Goal: Transaction & Acquisition: Book appointment/travel/reservation

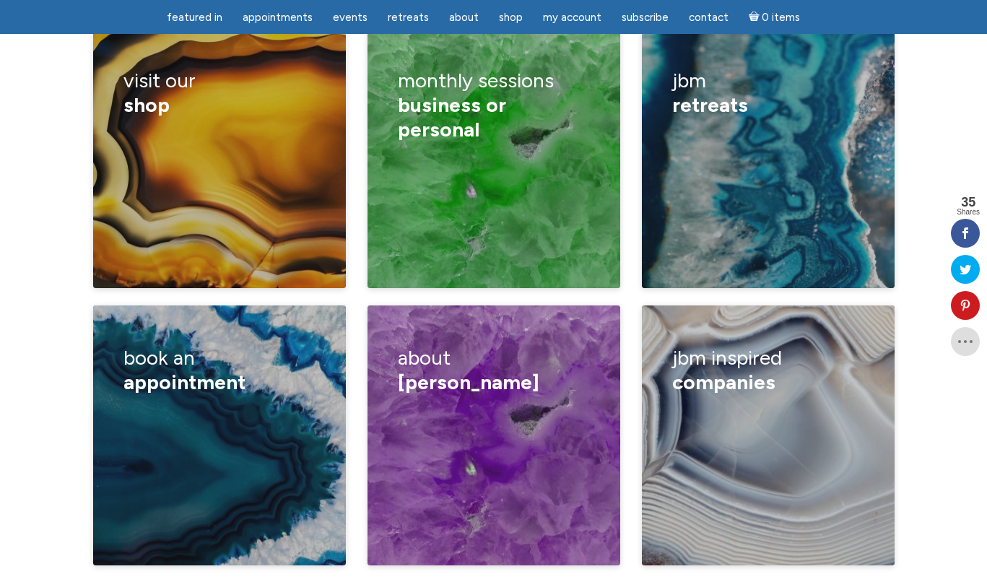
scroll to position [2394, 0]
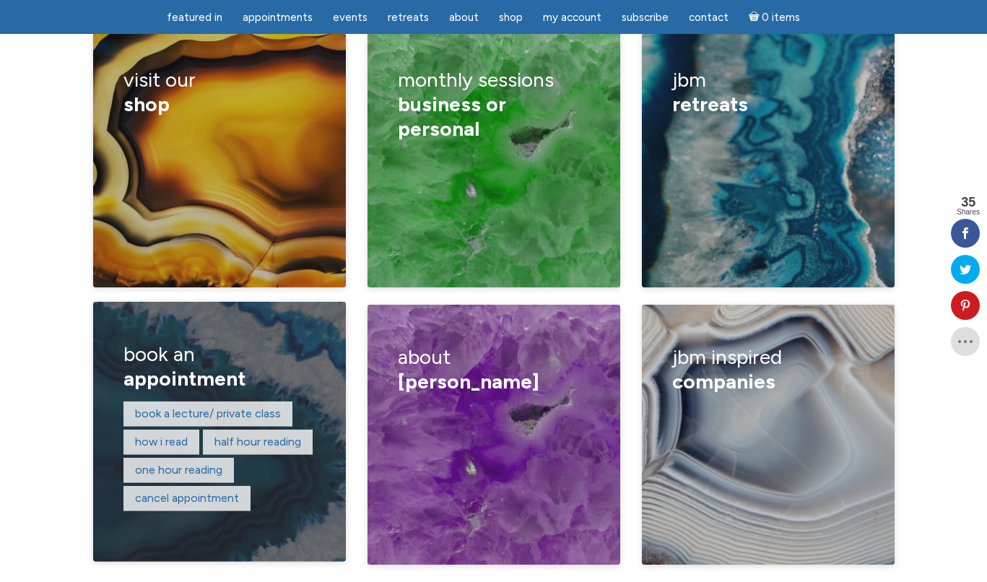
click at [186, 332] on h3 "book an appointment" at bounding box center [218, 366] width 191 height 69
click at [264, 435] on link "Half hour reading" at bounding box center [257, 442] width 87 height 14
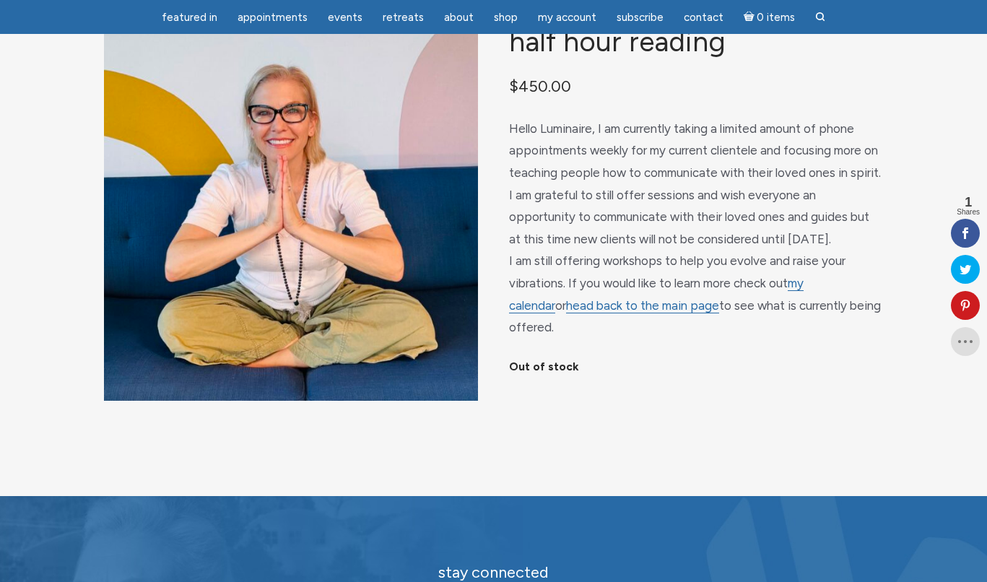
scroll to position [72, 0]
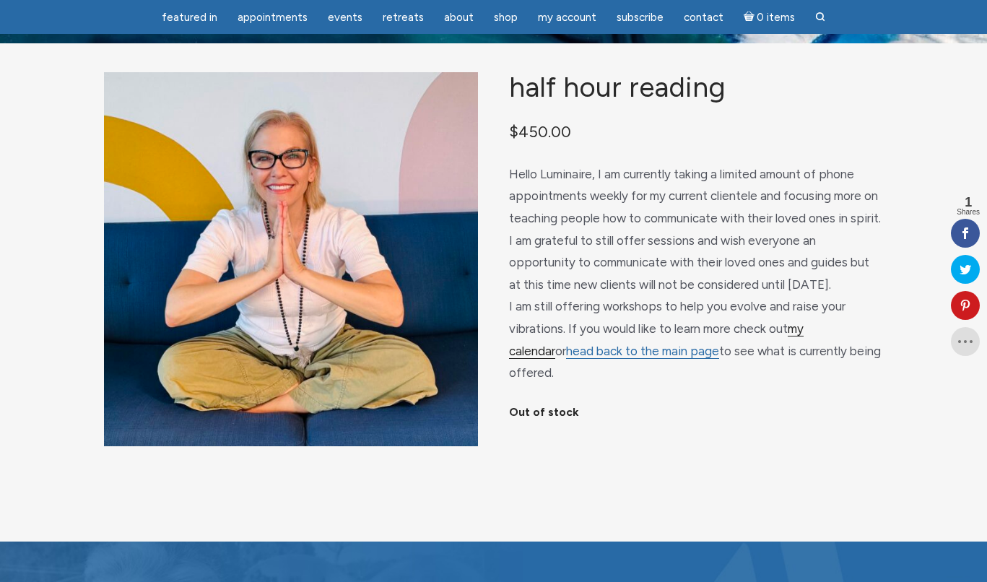
click at [804, 342] on link "my calendar" at bounding box center [656, 340] width 295 height 38
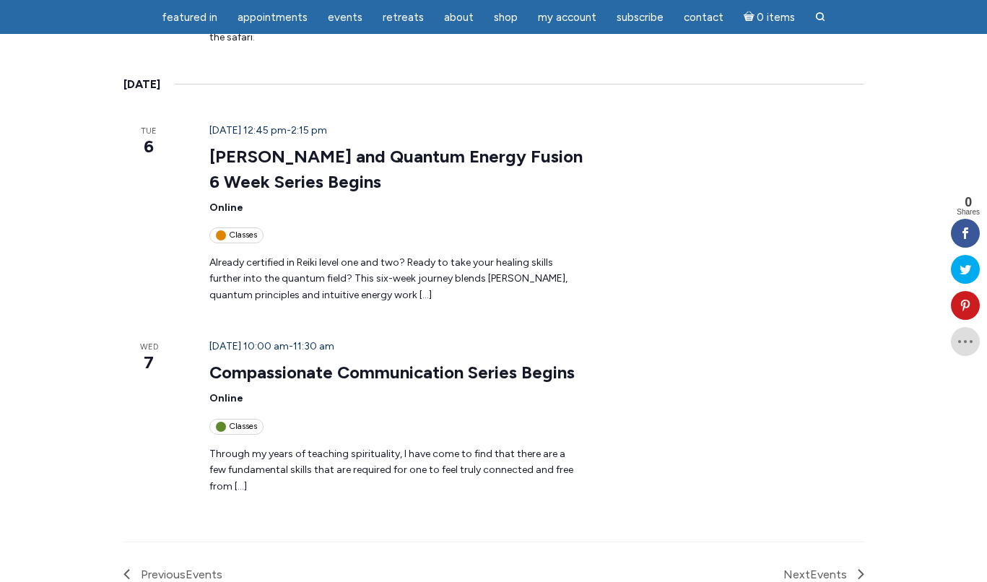
scroll to position [1981, 0]
click at [847, 567] on span "Events" at bounding box center [828, 574] width 37 height 14
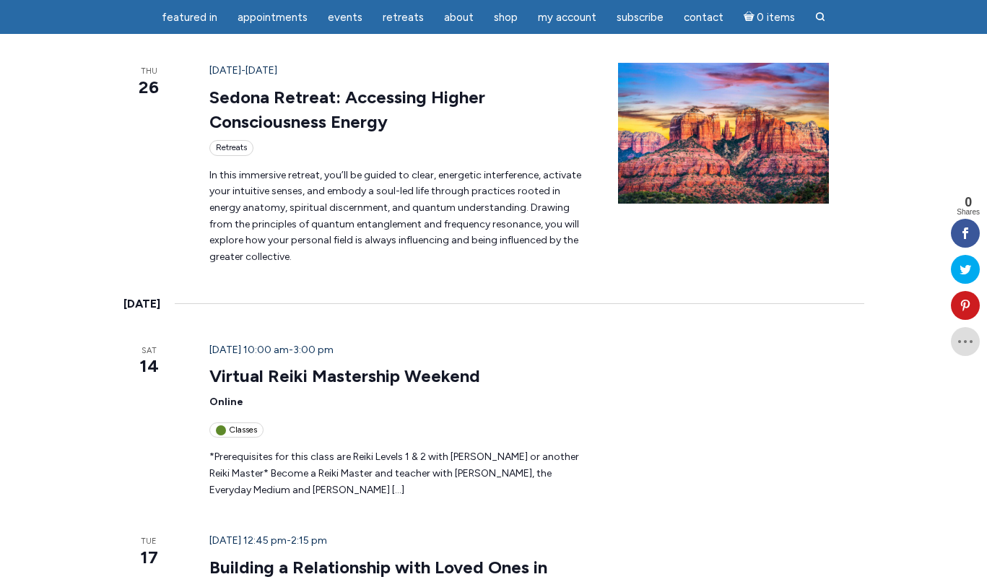
scroll to position [0, 0]
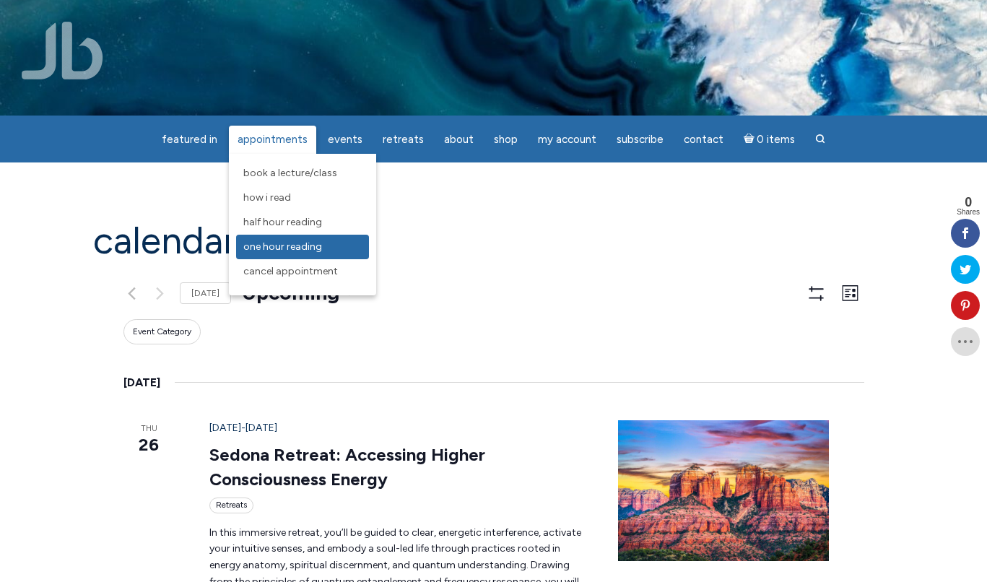
click at [296, 242] on span "One Hour Reading" at bounding box center [282, 246] width 79 height 12
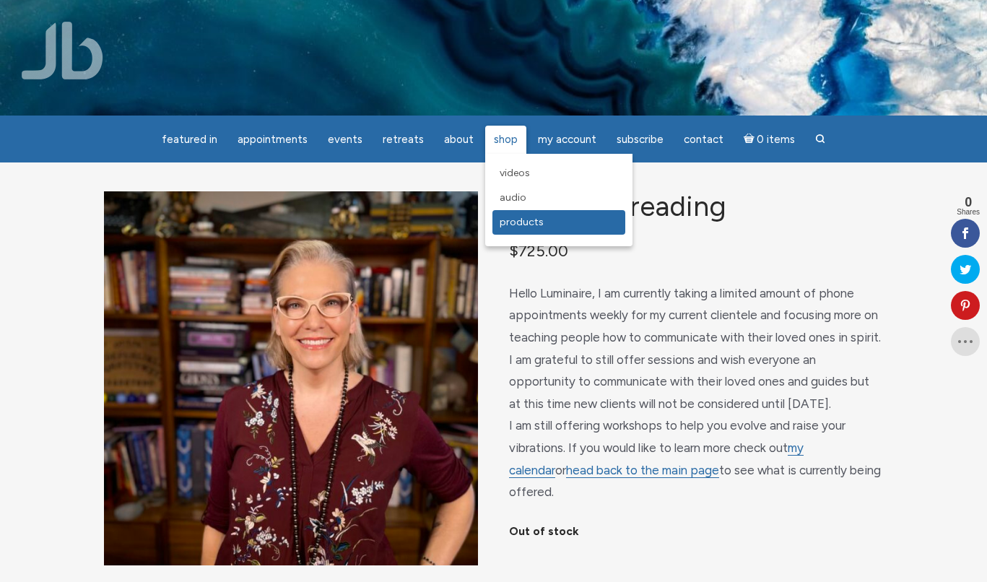
click at [515, 231] on link "Products" at bounding box center [558, 222] width 133 height 25
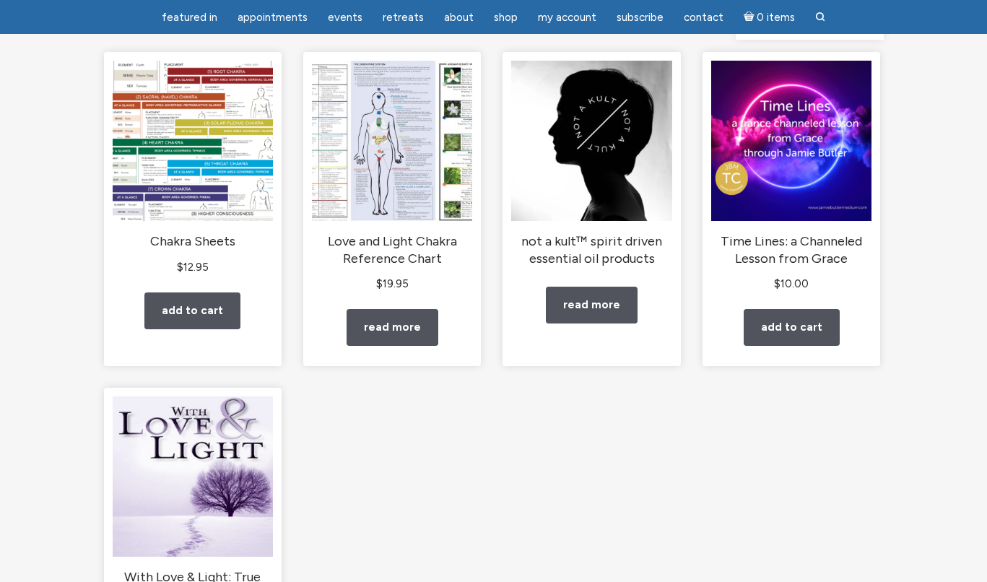
scroll to position [183, 0]
